Goal: Browse casually

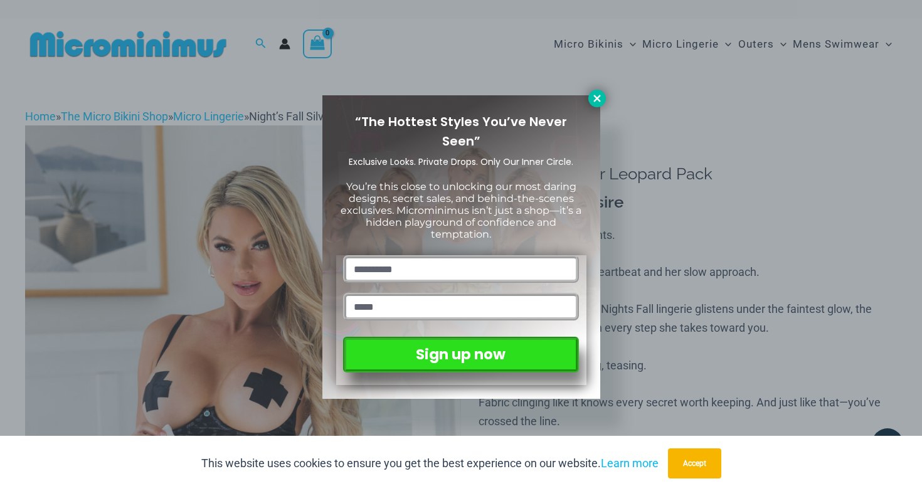
click at [600, 101] on icon at bounding box center [596, 98] width 7 height 7
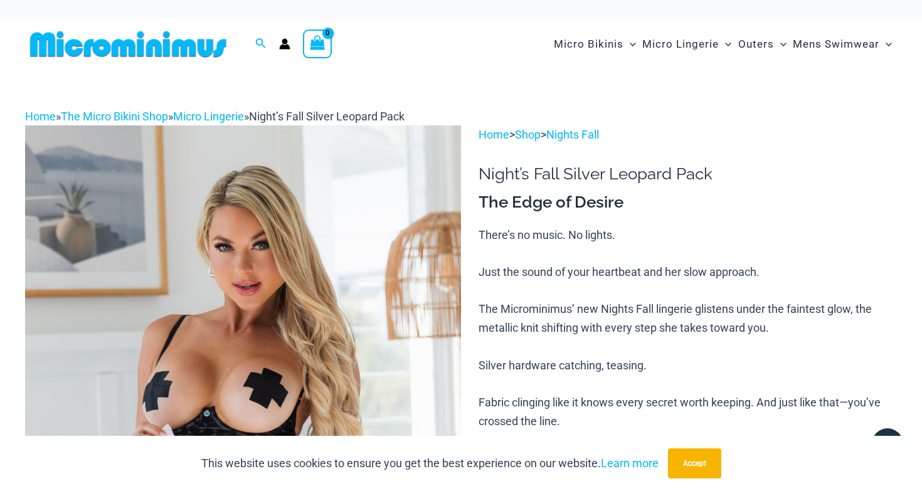
click at [196, 50] on img at bounding box center [128, 44] width 206 height 28
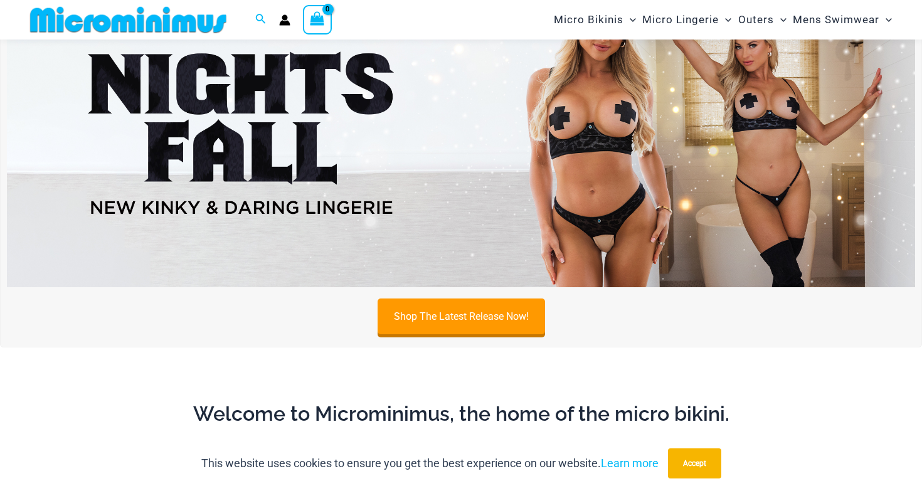
scroll to position [452, 0]
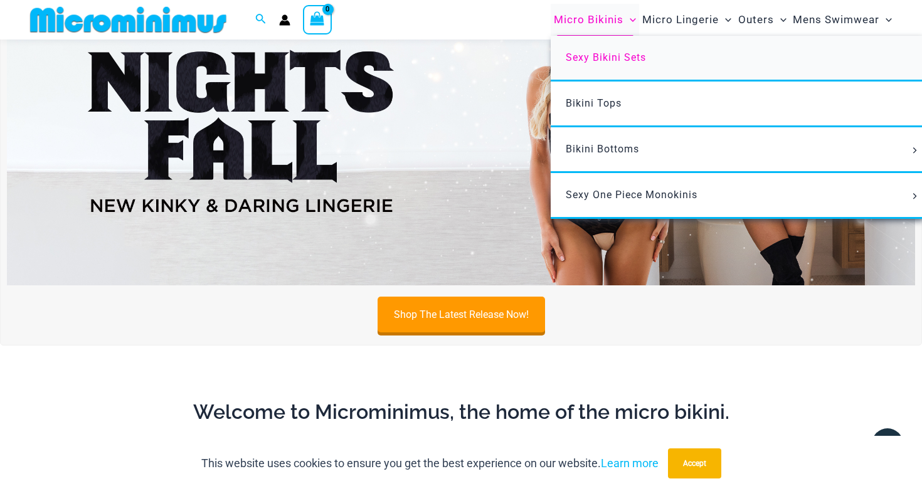
click at [620, 66] on link "Sexy Bikini Sets" at bounding box center [737, 59] width 373 height 46
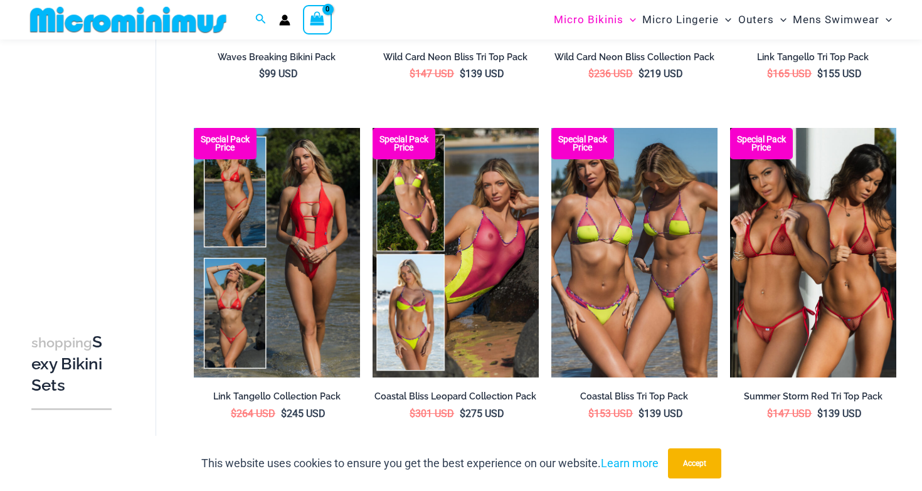
scroll to position [352, 0]
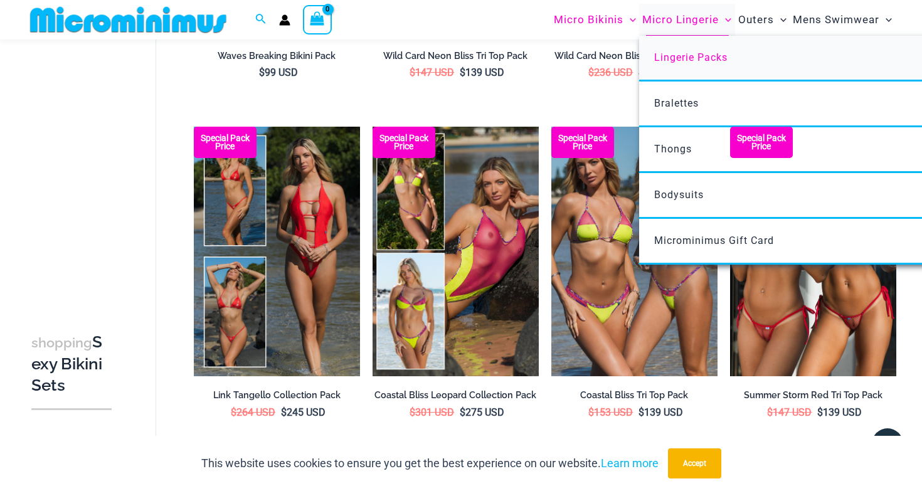
click at [690, 61] on span "Lingerie Packs" at bounding box center [690, 57] width 73 height 12
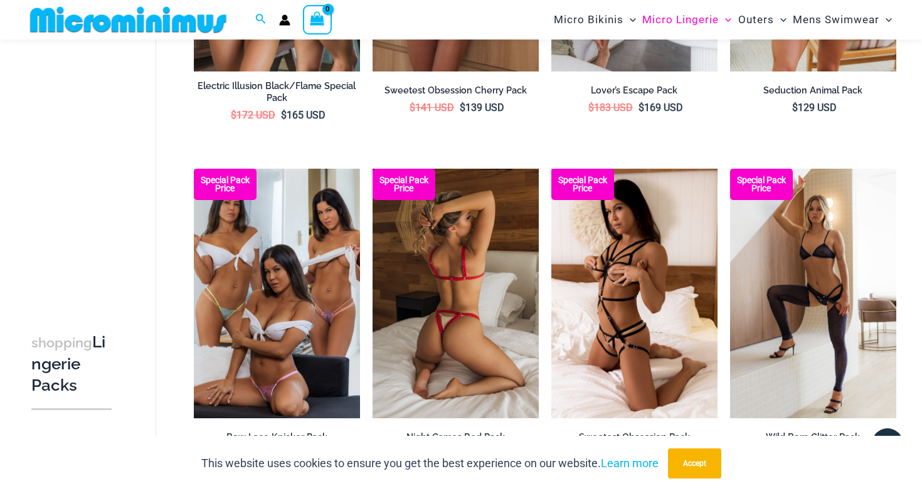
scroll to position [1335, 0]
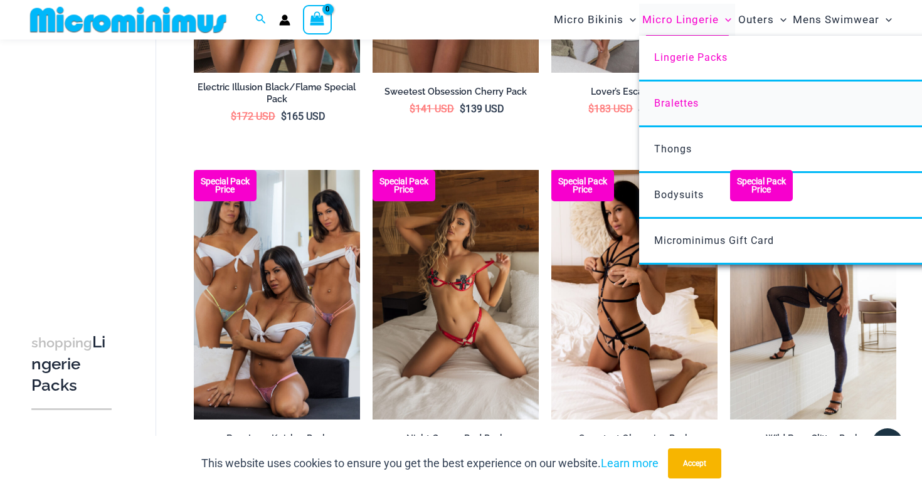
click at [696, 99] on span "Bralettes" at bounding box center [676, 103] width 45 height 12
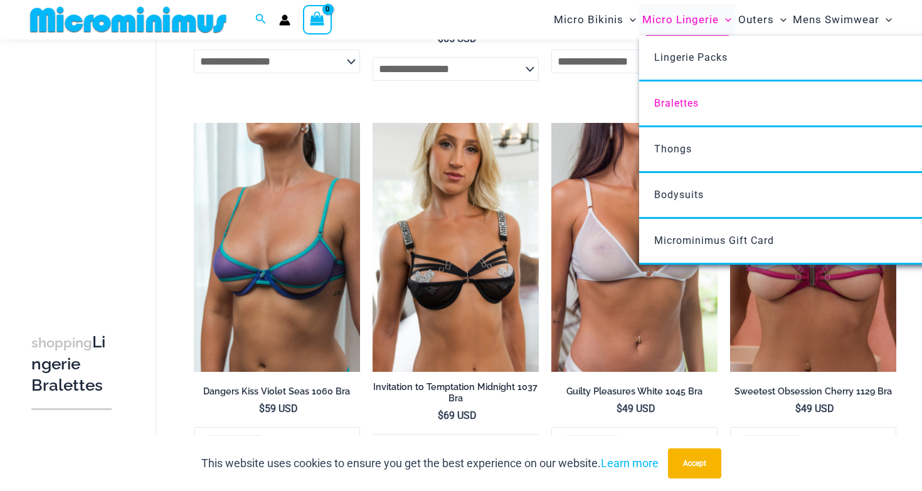
scroll to position [768, 0]
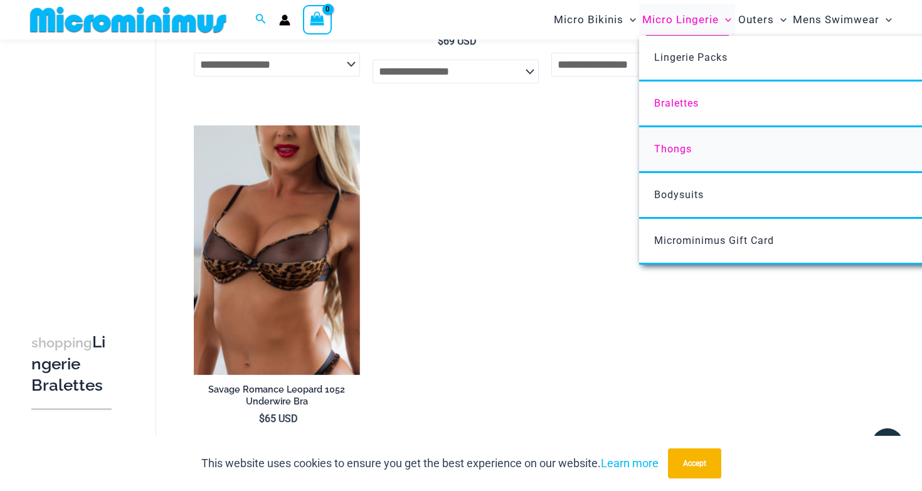
click at [679, 142] on link "Thongs" at bounding box center [825, 150] width 373 height 46
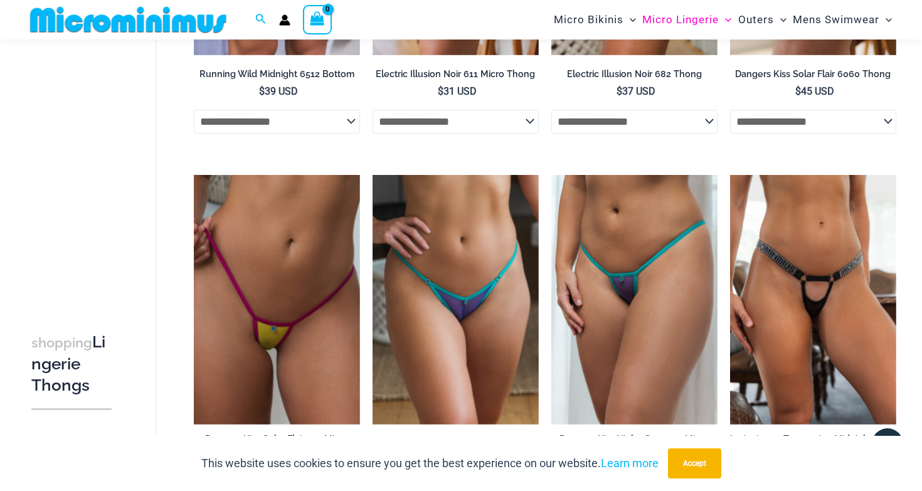
scroll to position [713, 0]
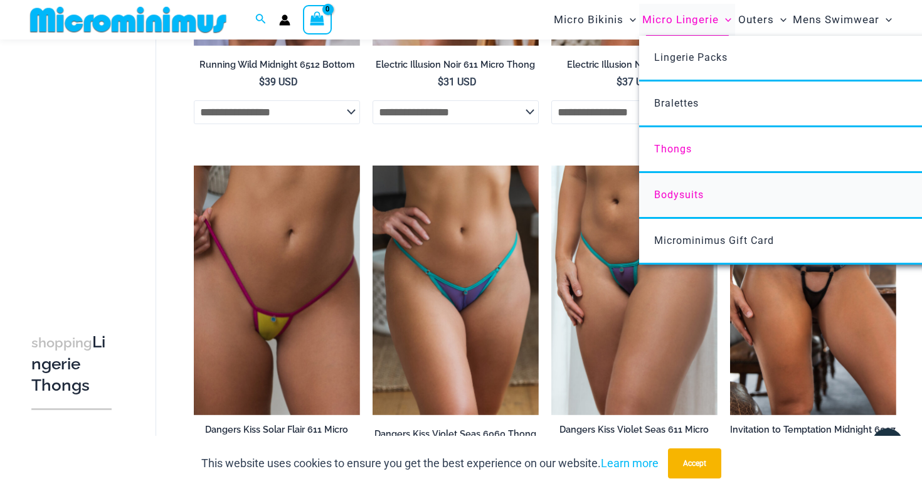
click at [678, 194] on span "Bodysuits" at bounding box center [679, 195] width 50 height 12
